Goal: Transaction & Acquisition: Download file/media

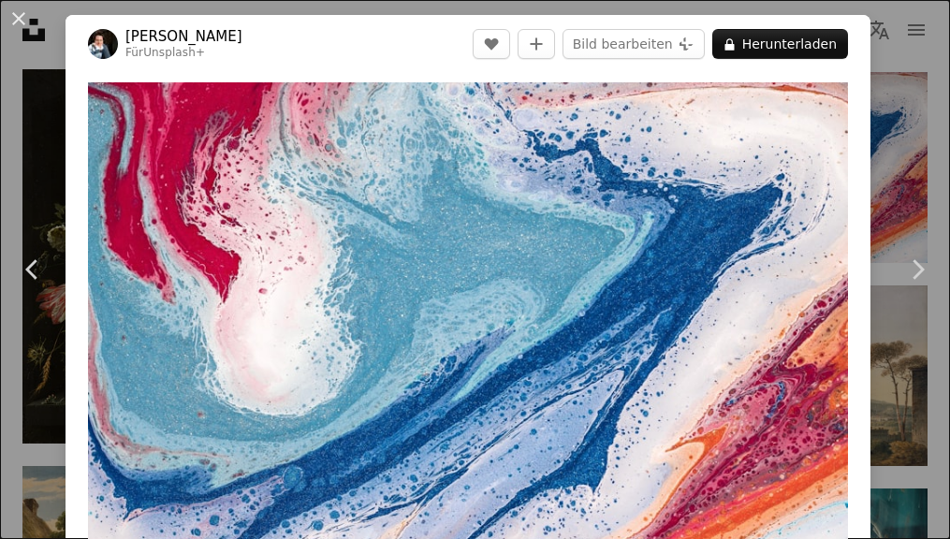
scroll to position [189, 0]
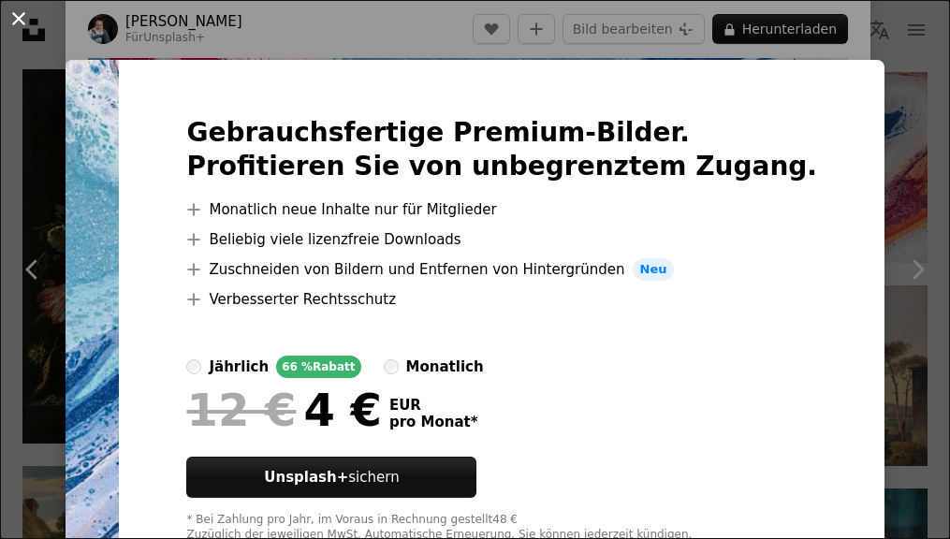
click at [21, 15] on button "An X shape" at bounding box center [18, 18] width 22 height 22
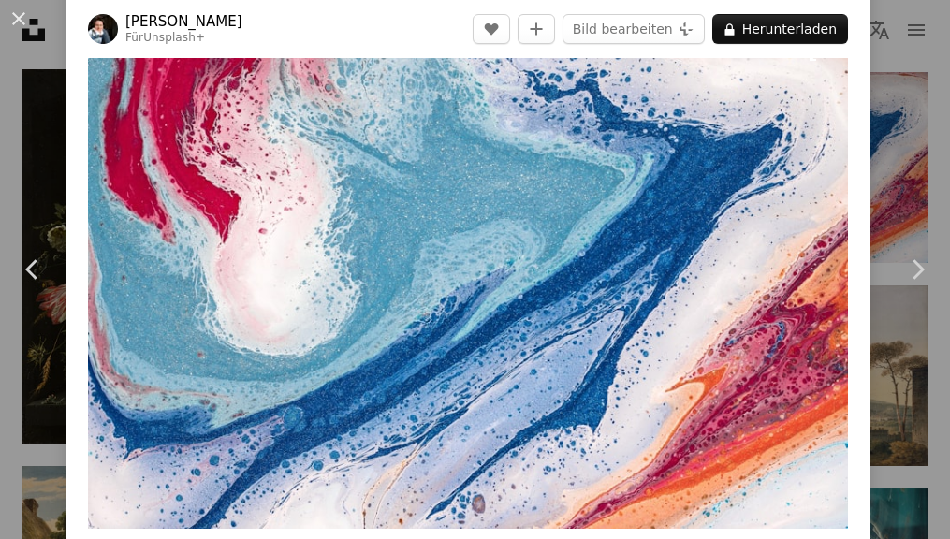
scroll to position [69, 0]
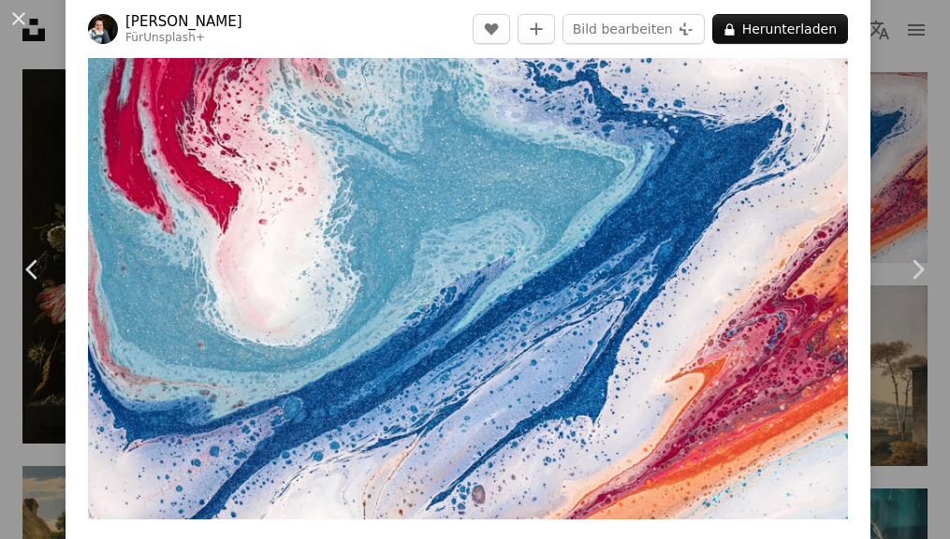
click at [425, 281] on img "Dieses Bild heranzoomen" at bounding box center [468, 266] width 760 height 506
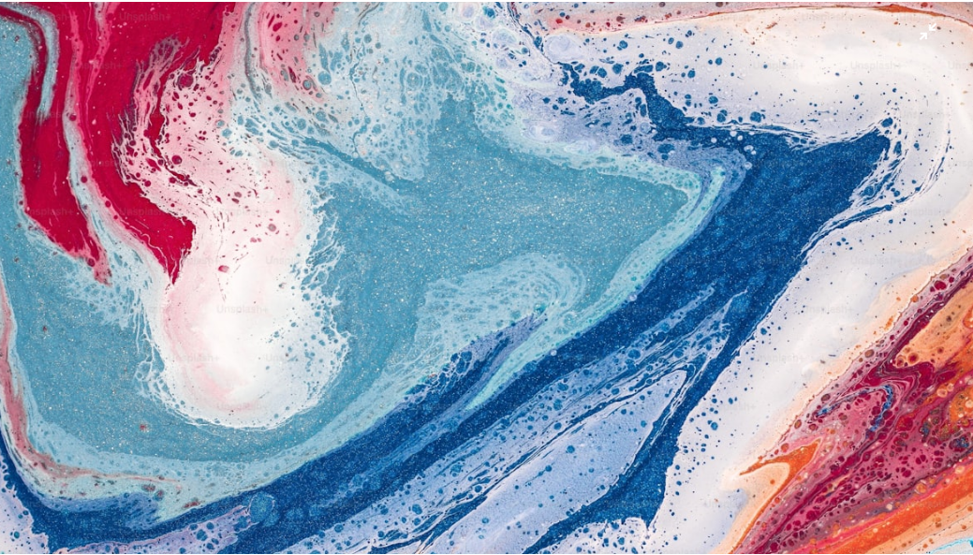
scroll to position [48, 0]
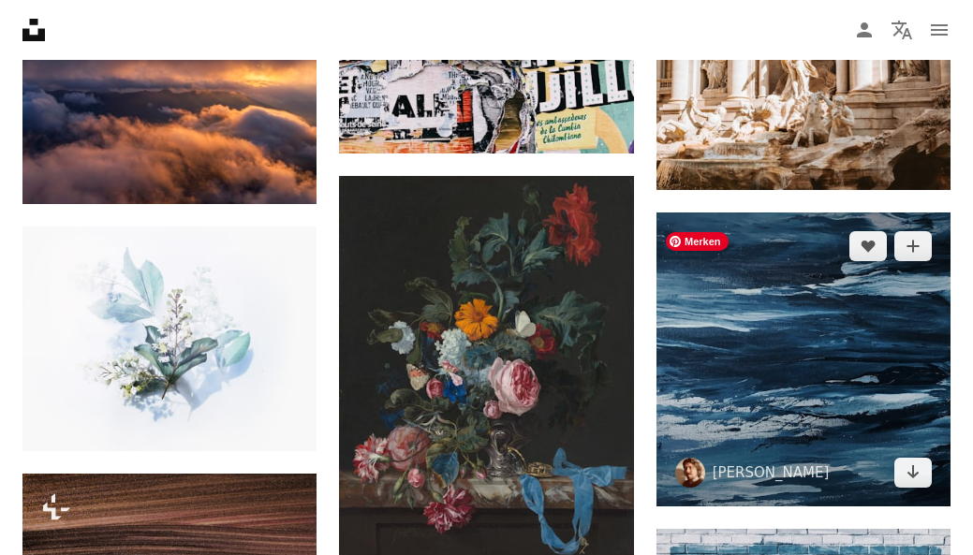
scroll to position [1644, 0]
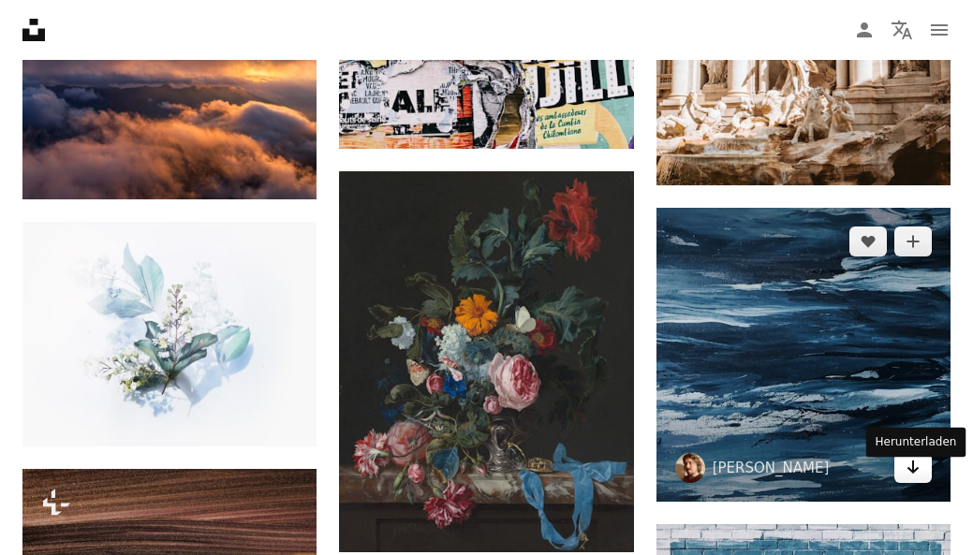
click at [908, 483] on link "Arrow pointing down" at bounding box center [912, 468] width 37 height 30
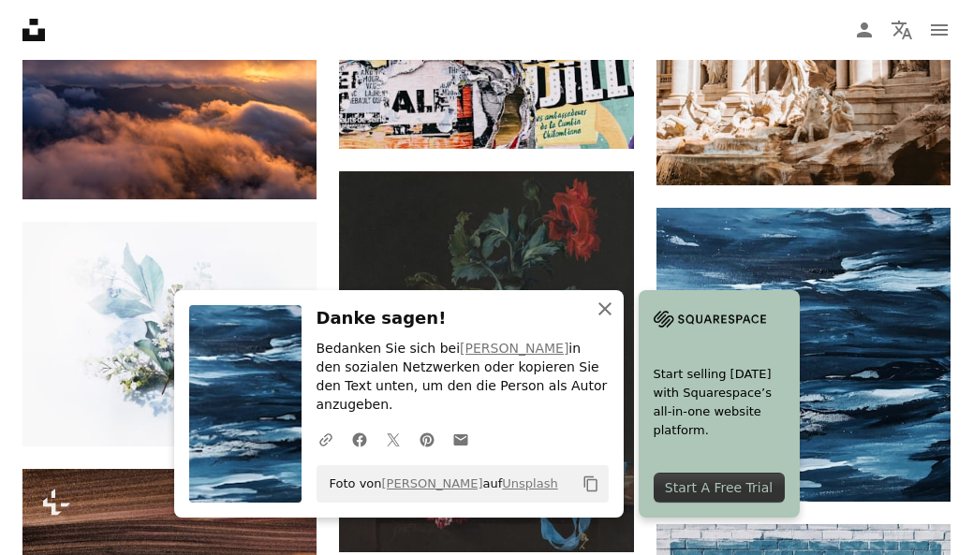
click at [594, 320] on icon "An X shape" at bounding box center [604, 309] width 22 height 22
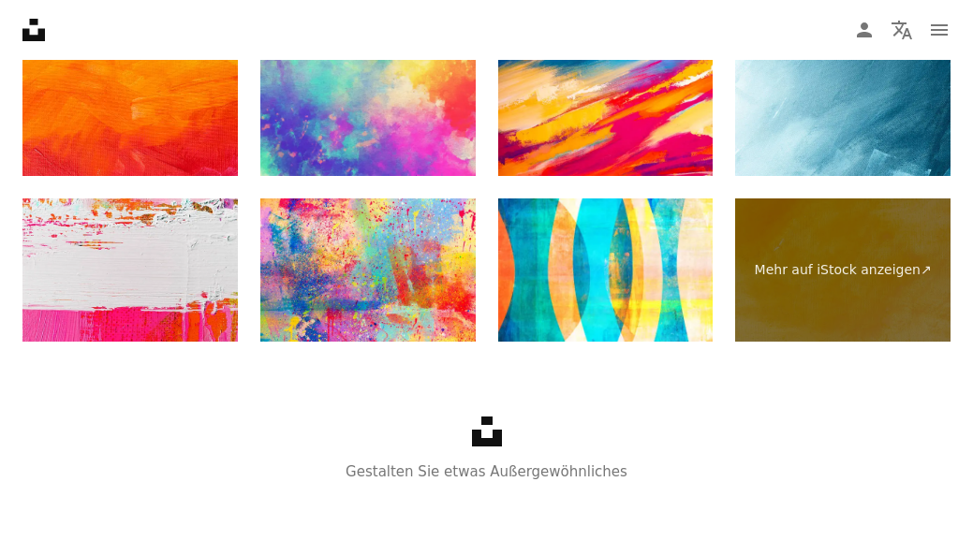
scroll to position [3049, 0]
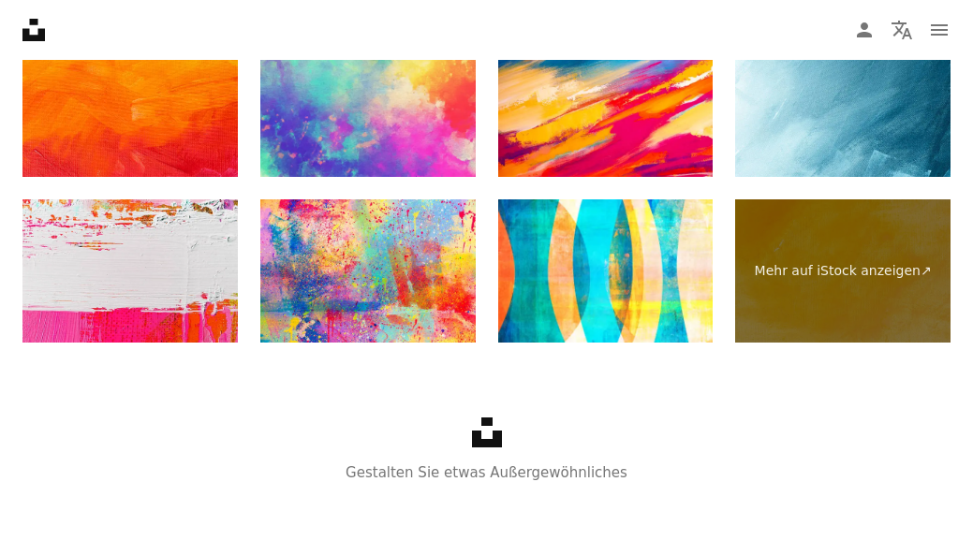
click at [34, 35] on icon "Unsplash logo Unsplash-Startseite" at bounding box center [33, 29] width 37 height 37
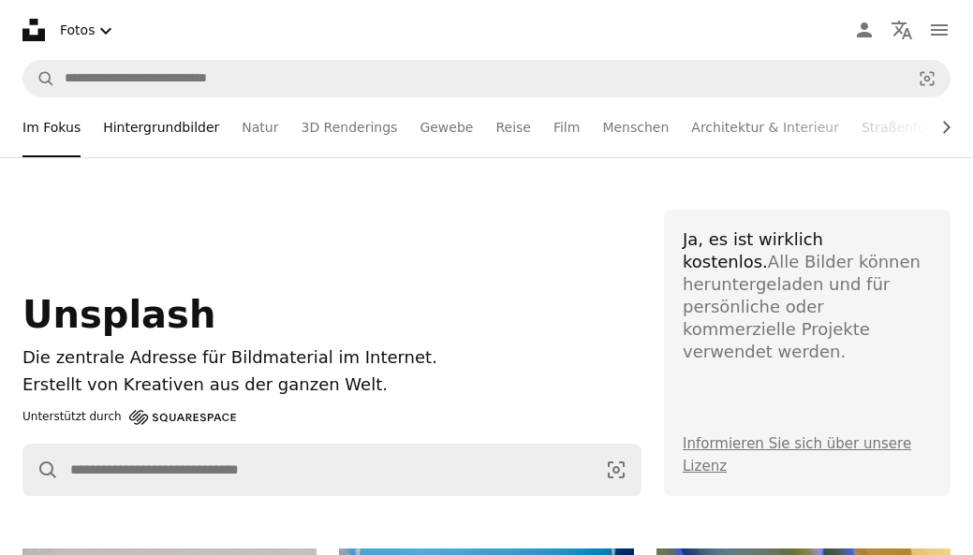
click at [171, 127] on link "Hintergrundbilder" at bounding box center [161, 127] width 116 height 60
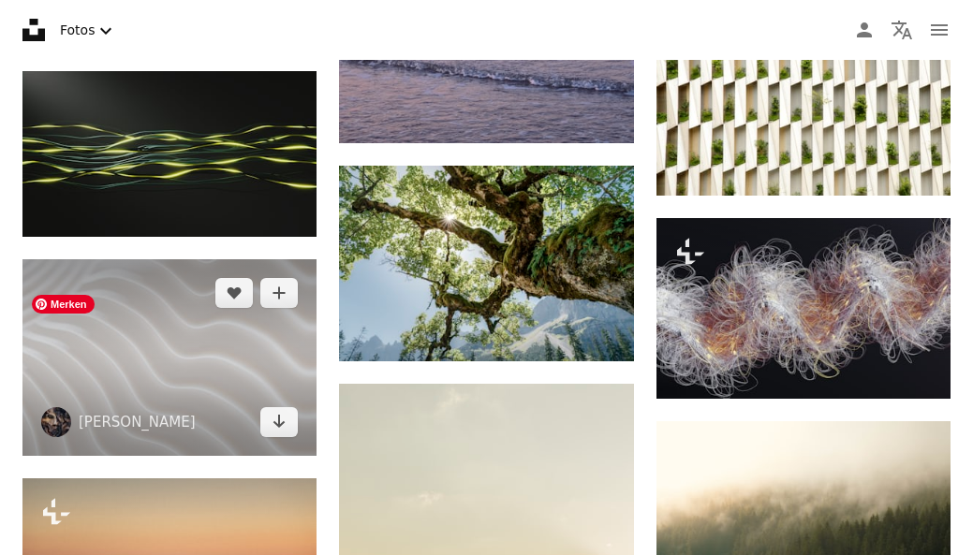
scroll to position [7427, 0]
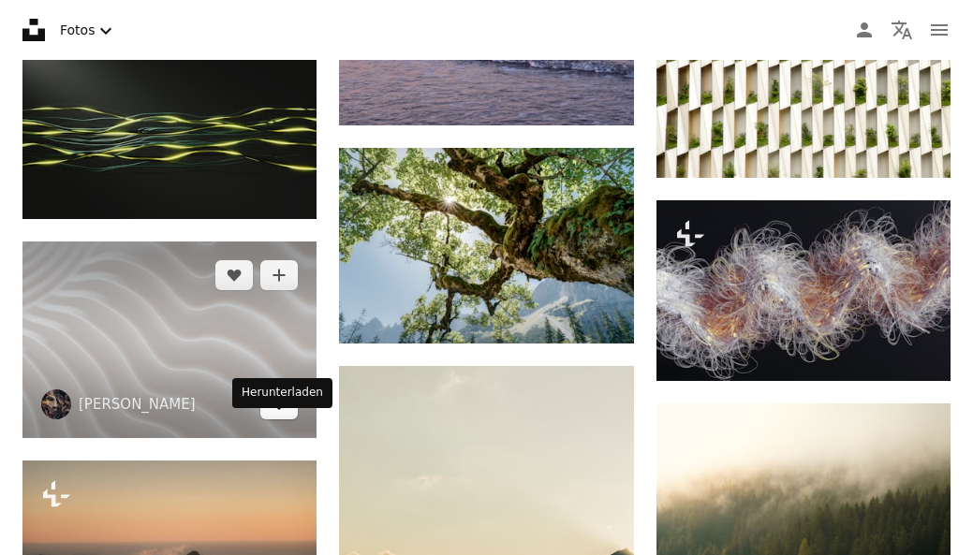
click at [270, 419] on link "Arrow pointing down" at bounding box center [278, 404] width 37 height 30
